Goal: Find specific page/section: Locate a particular part of the current website

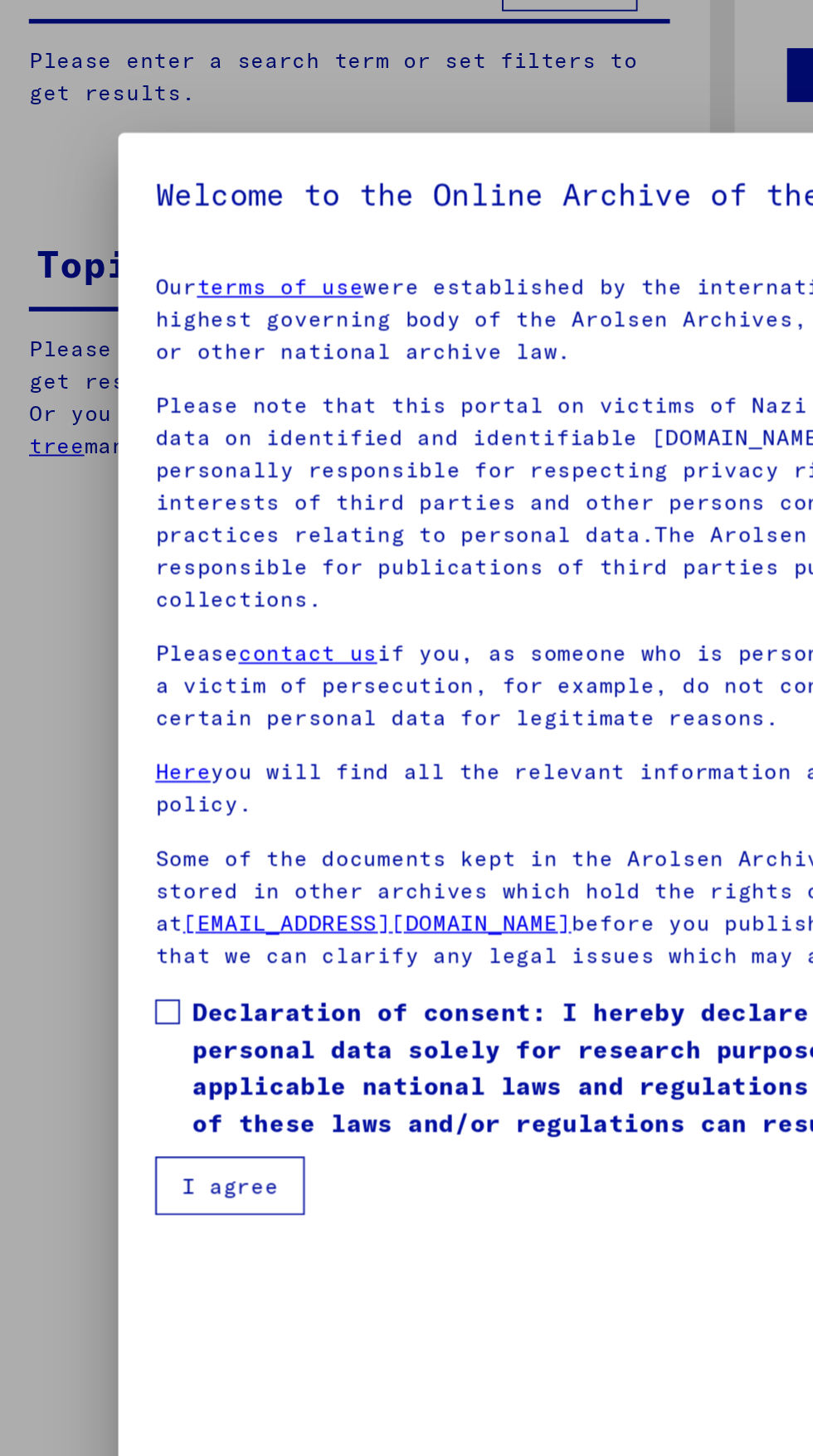
type input "********"
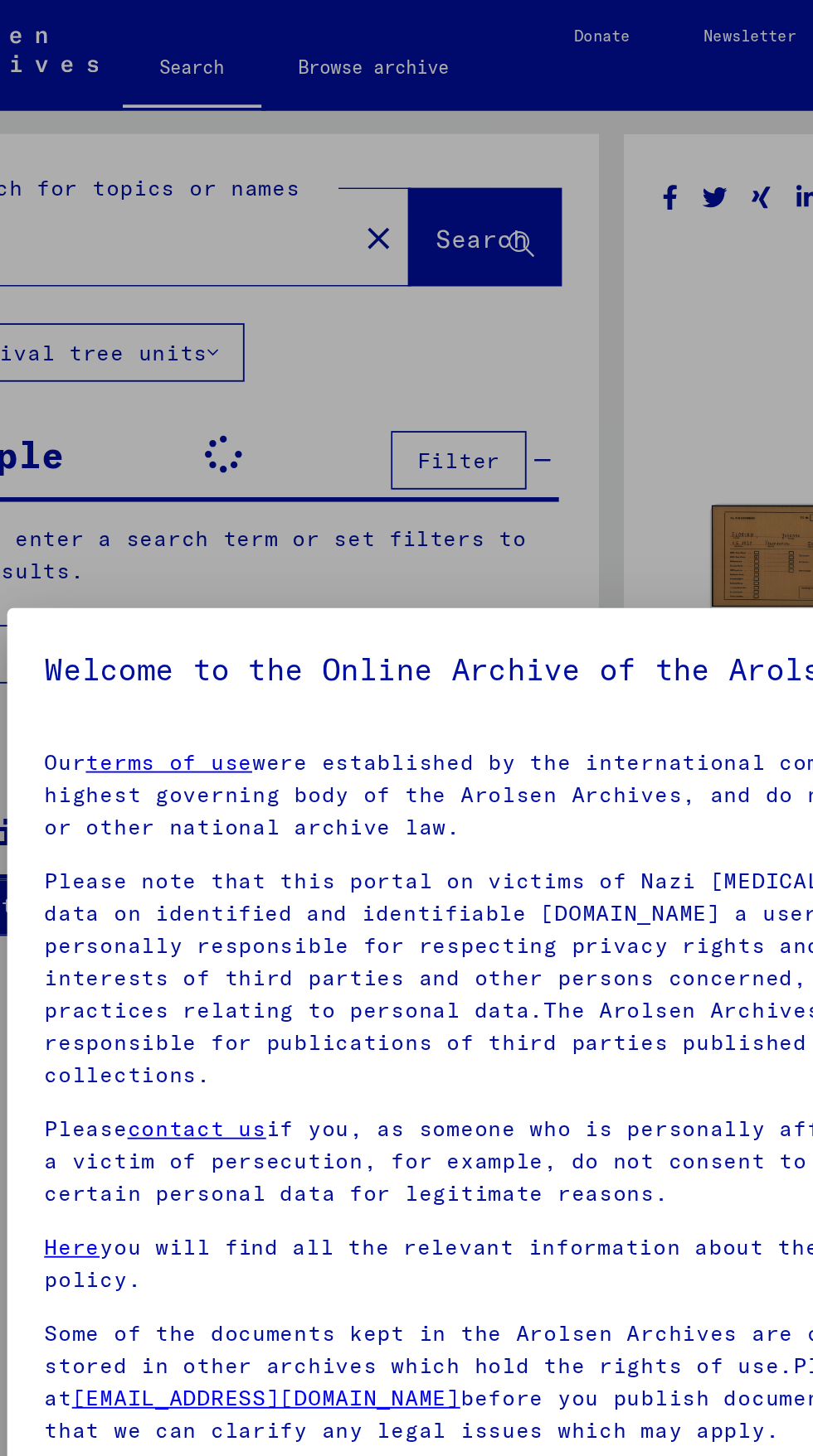
click at [451, 228] on div at bounding box center [406, 728] width 813 height 1456
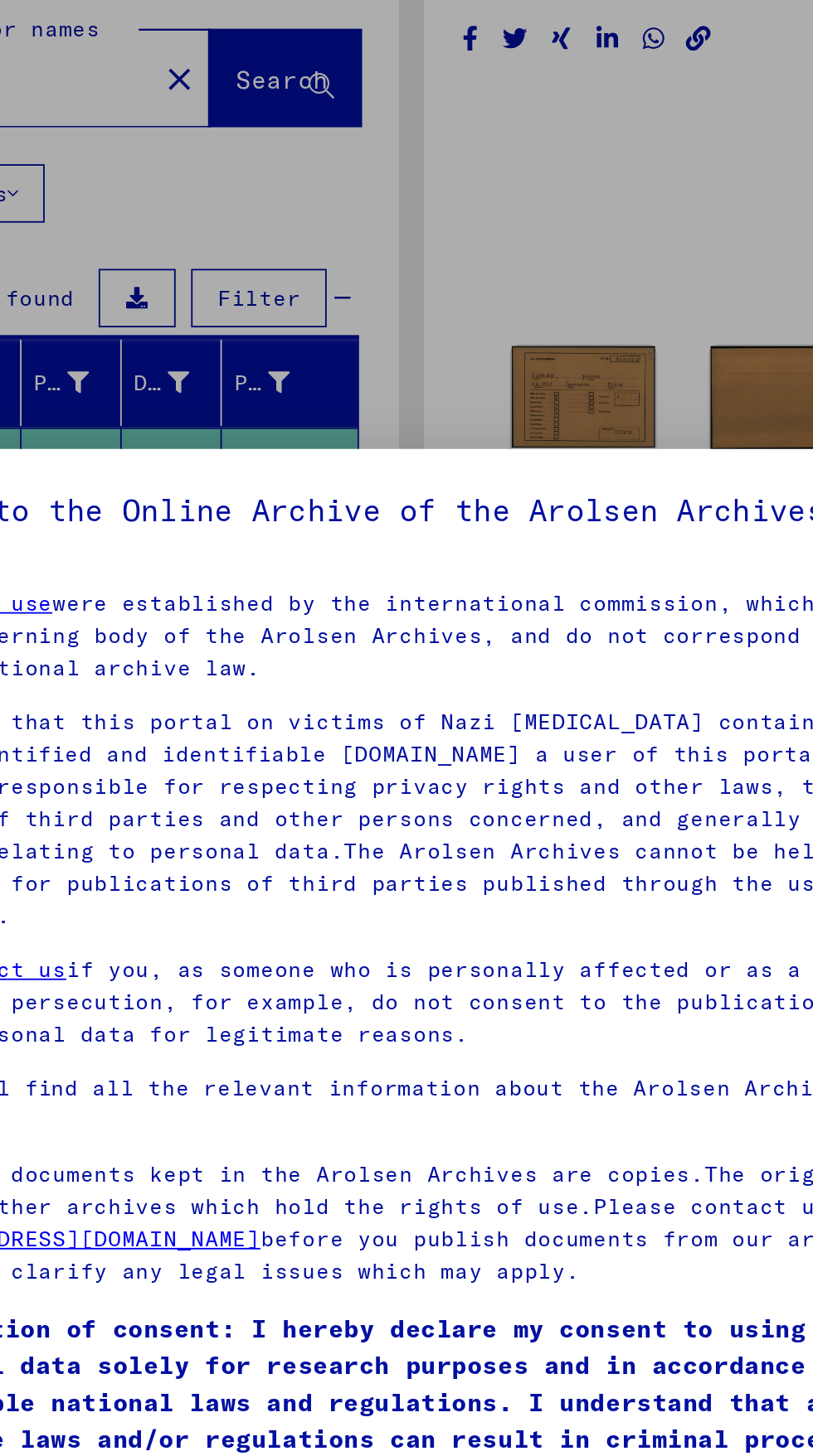
click at [488, 290] on div at bounding box center [406, 728] width 813 height 1456
click at [477, 288] on div at bounding box center [406, 728] width 813 height 1456
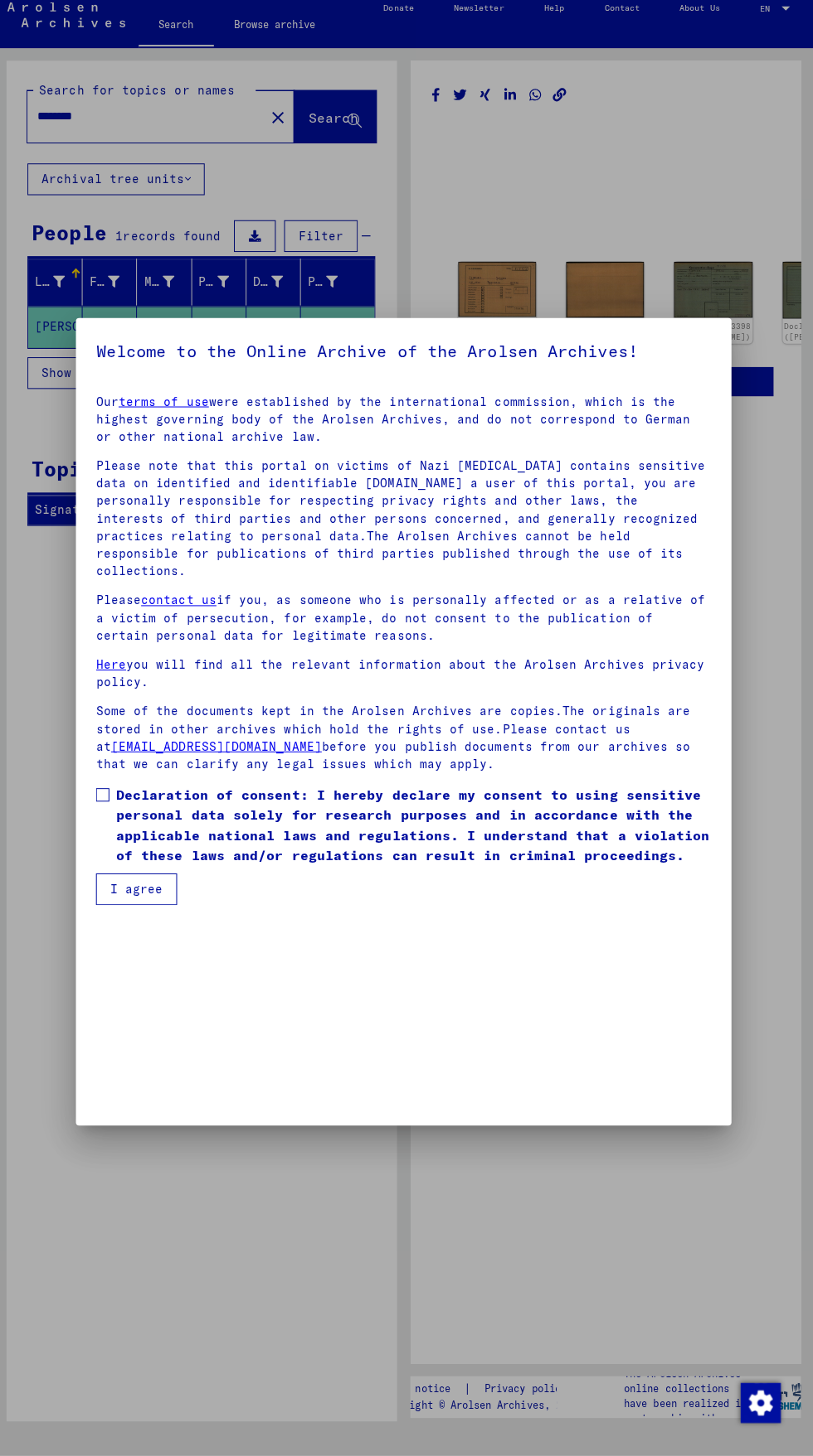
scroll to position [334, 0]
click at [155, 911] on button "I agree" at bounding box center [141, 894] width 80 height 31
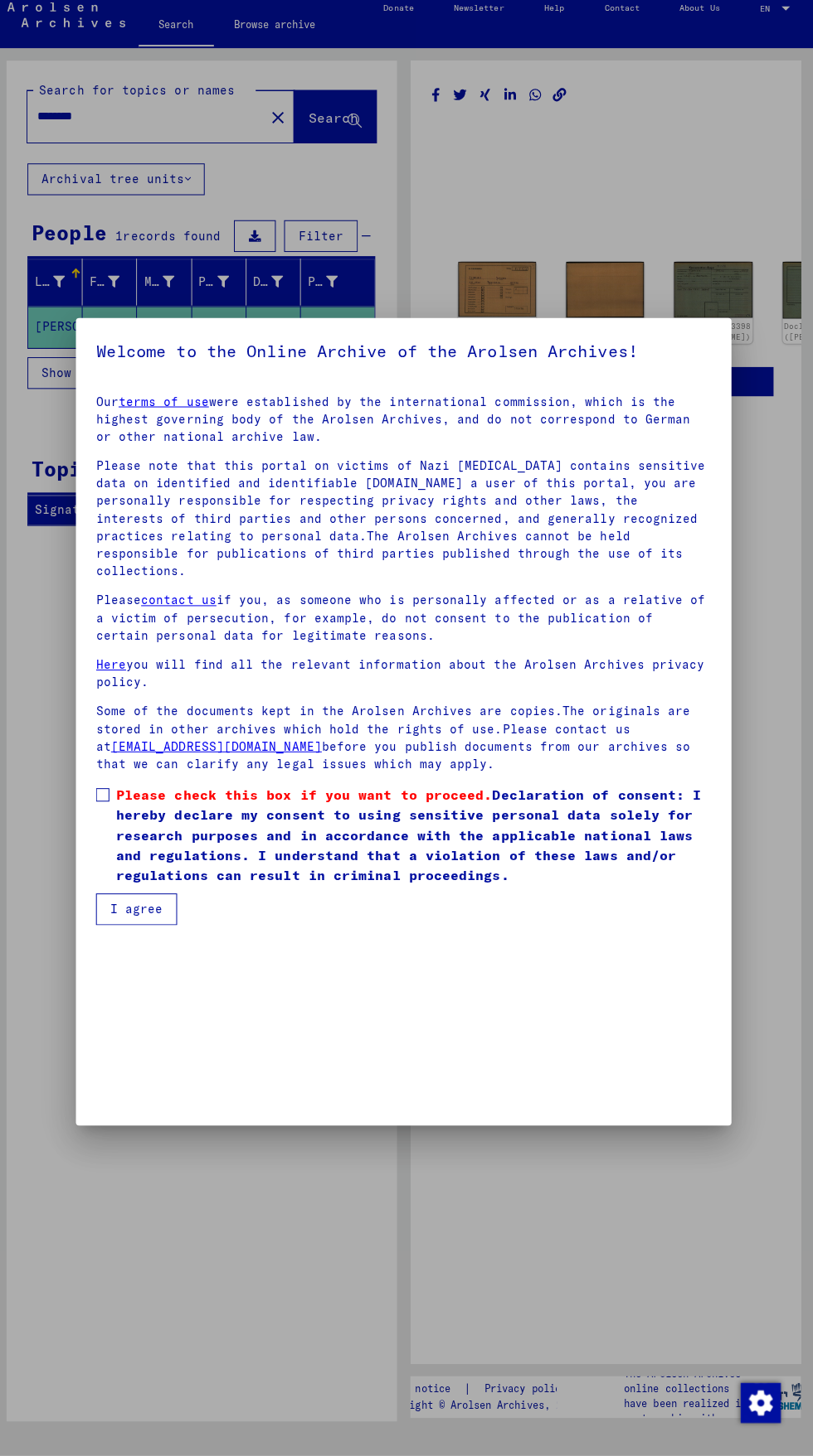
click at [108, 807] on span at bounding box center [107, 801] width 13 height 13
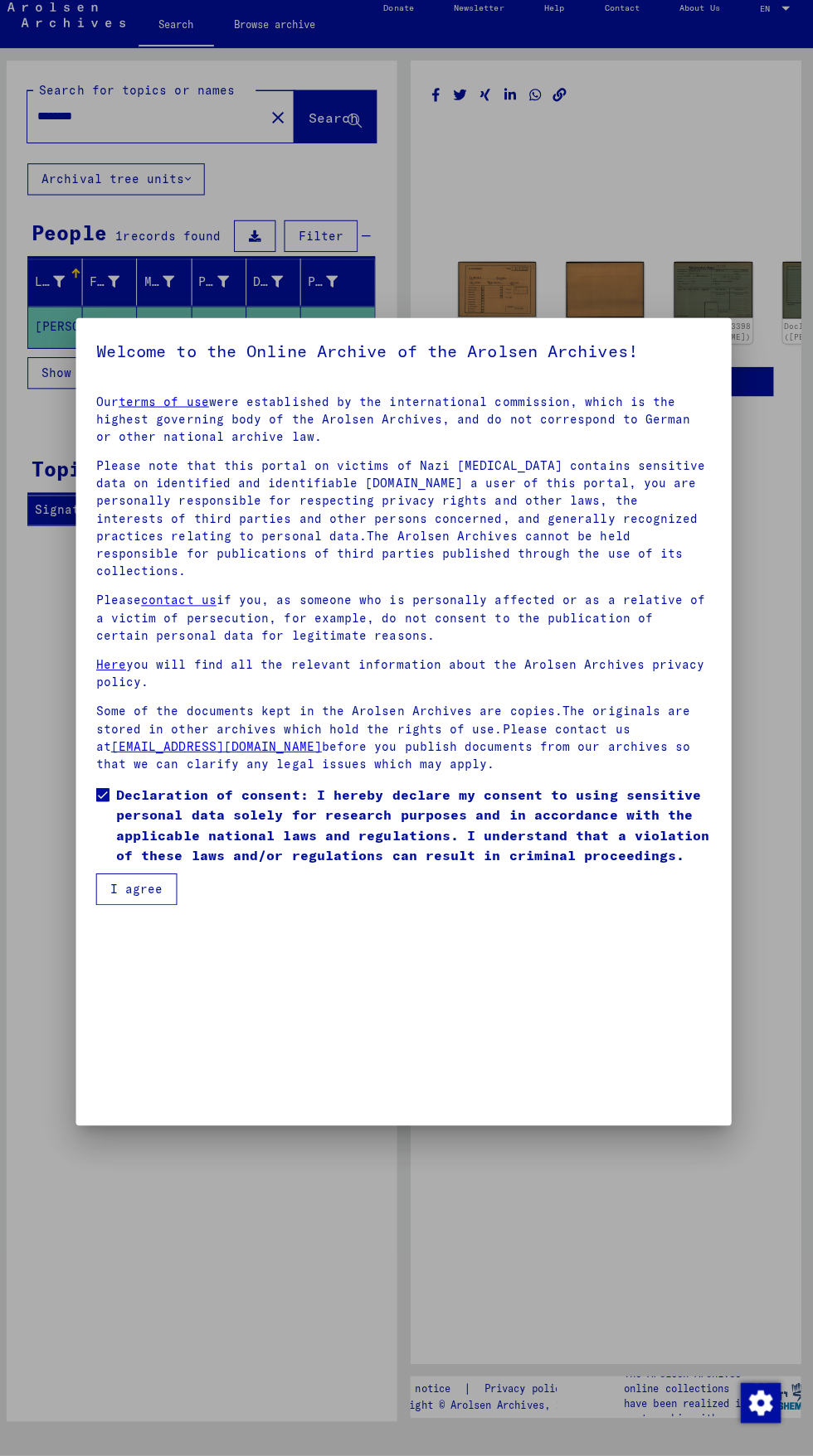
click at [155, 911] on button "I agree" at bounding box center [141, 894] width 80 height 31
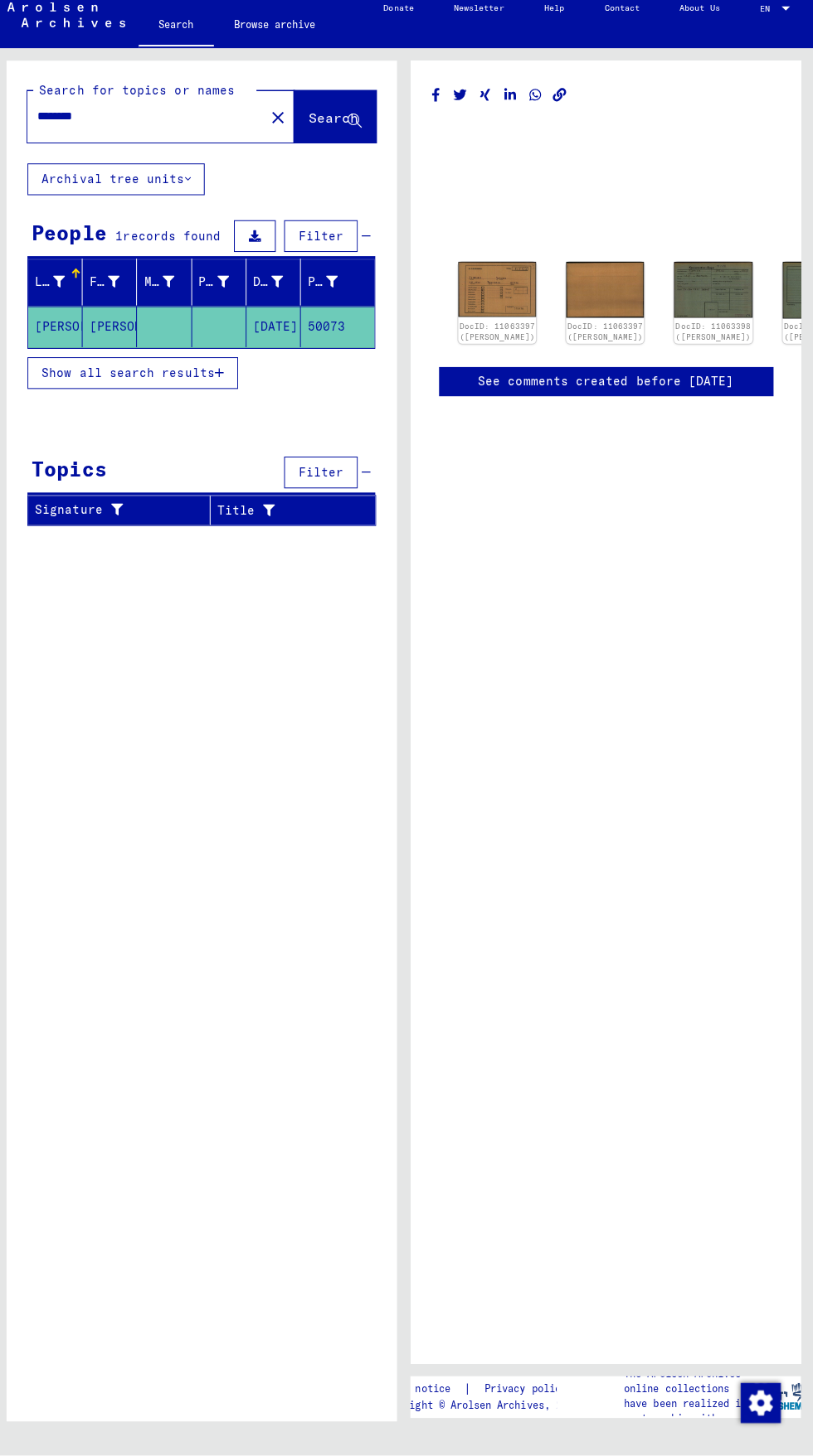
click at [484, 331] on link "DocID: 11063397 ([PERSON_NAME])" at bounding box center [499, 341] width 75 height 20
